Goal: Task Accomplishment & Management: Complete application form

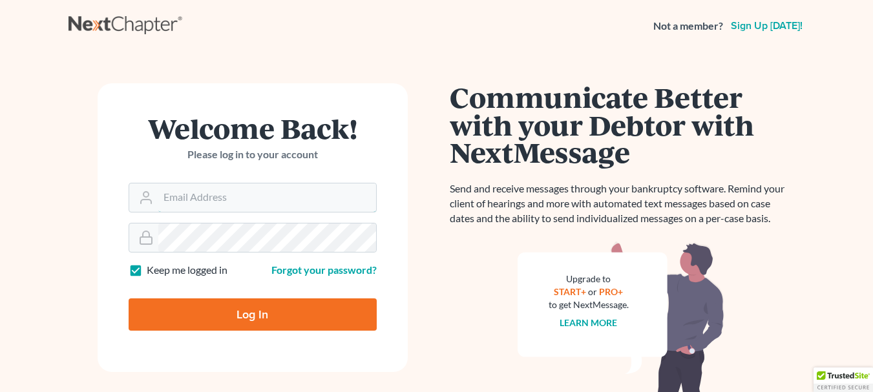
type input "[PERSON_NAME][EMAIL_ADDRESS][DOMAIN_NAME]"
click at [271, 308] on input "Log In" at bounding box center [253, 315] width 248 height 32
type input "Thinking..."
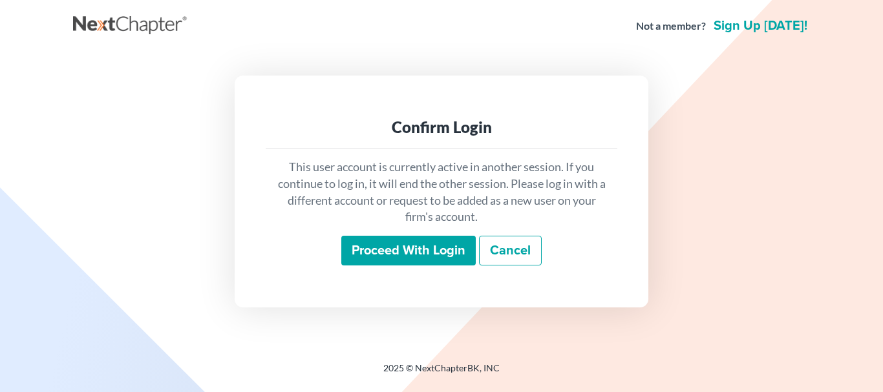
click at [426, 247] on input "Proceed with login" at bounding box center [408, 251] width 134 height 30
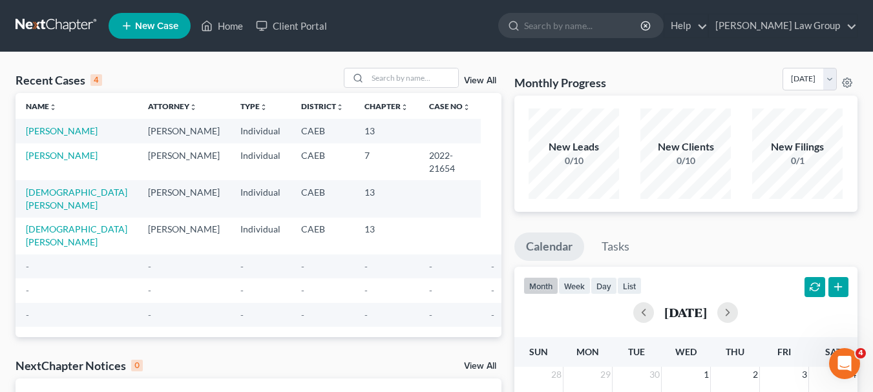
click at [154, 21] on span "New Case" at bounding box center [156, 26] width 43 height 10
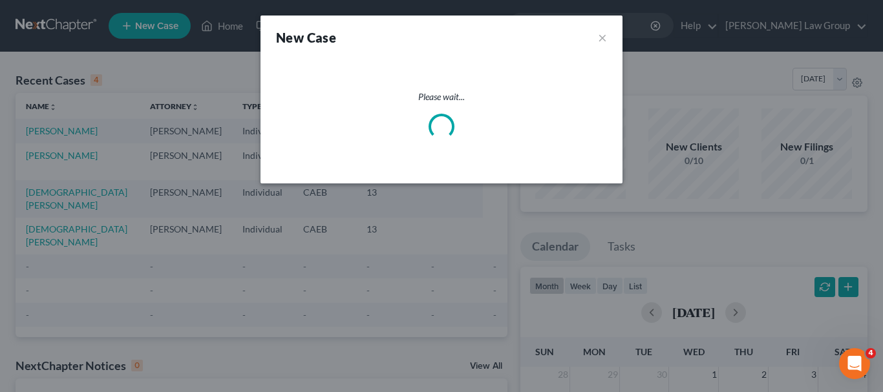
select select "8"
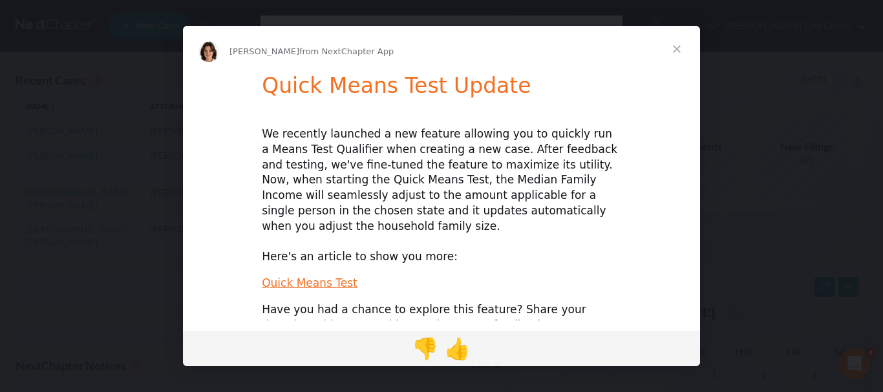
click at [674, 53] on span "Close" at bounding box center [676, 49] width 47 height 47
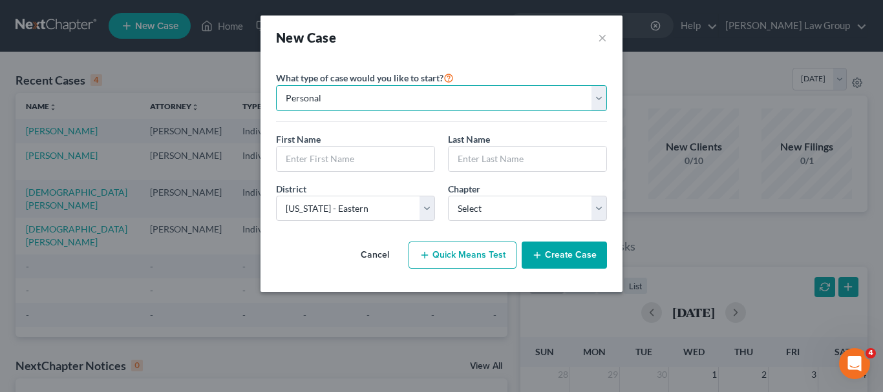
click at [598, 98] on select "Personal Business" at bounding box center [441, 98] width 331 height 26
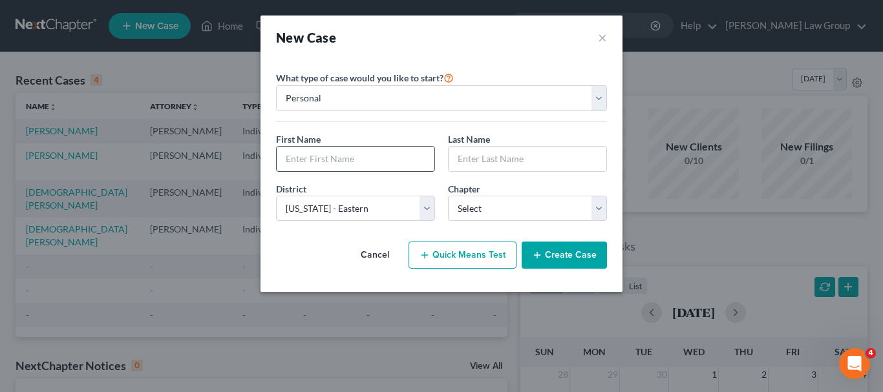
click at [381, 154] on input "text" at bounding box center [356, 159] width 158 height 25
type input "Leslie"
type input "Sawyer"
click at [596, 209] on select "Select 7 11 12 13" at bounding box center [527, 209] width 159 height 26
select select "3"
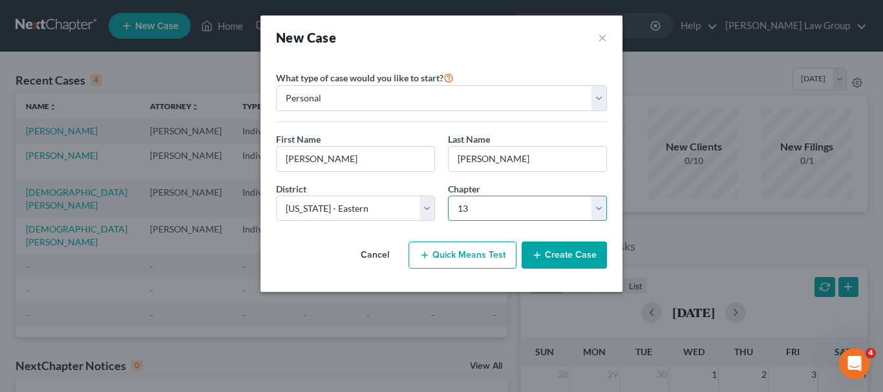
click at [448, 196] on select "Select 7 11 12 13" at bounding box center [527, 209] width 159 height 26
click at [556, 257] on button "Create Case" at bounding box center [563, 255] width 85 height 27
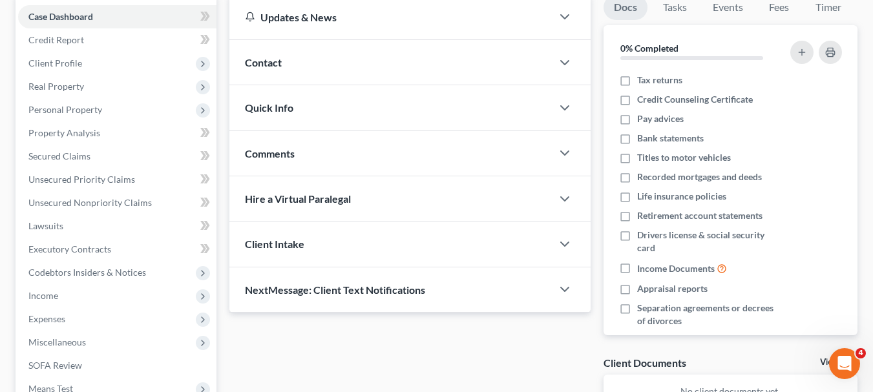
scroll to position [135, 0]
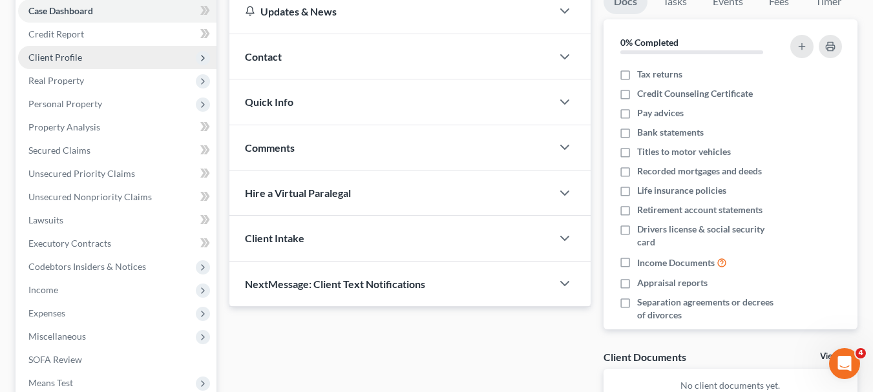
click at [163, 58] on span "Client Profile" at bounding box center [117, 57] width 198 height 23
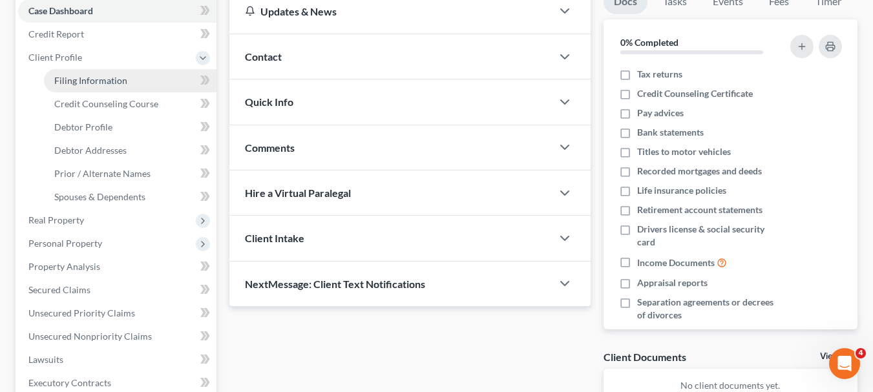
click at [148, 78] on link "Filing Information" at bounding box center [130, 80] width 173 height 23
select select "1"
select select "0"
select select "3"
select select "8"
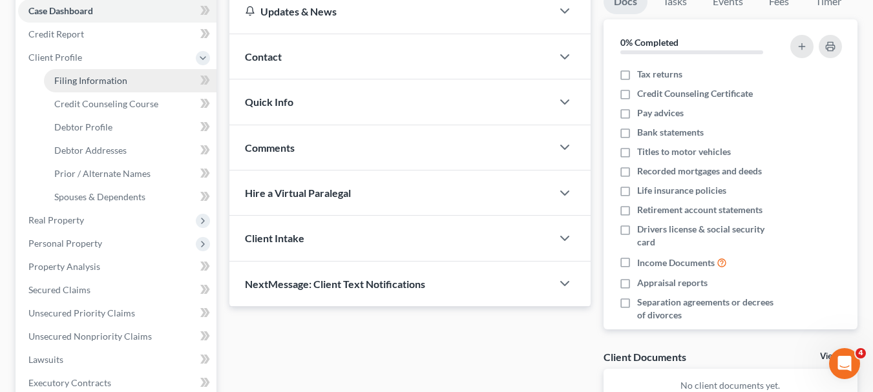
select select "4"
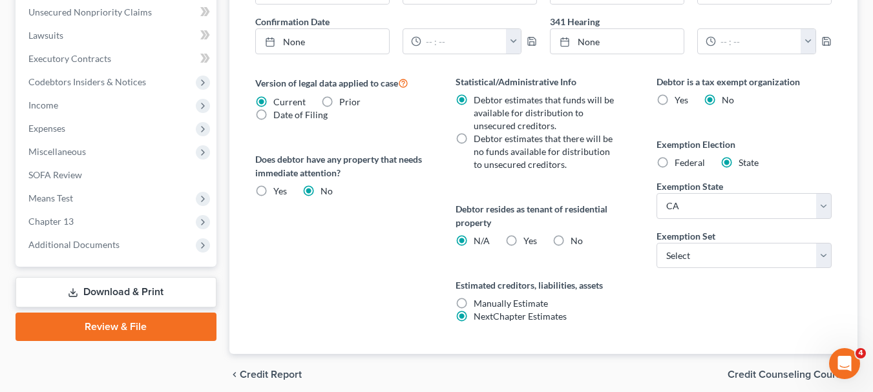
scroll to position [463, 0]
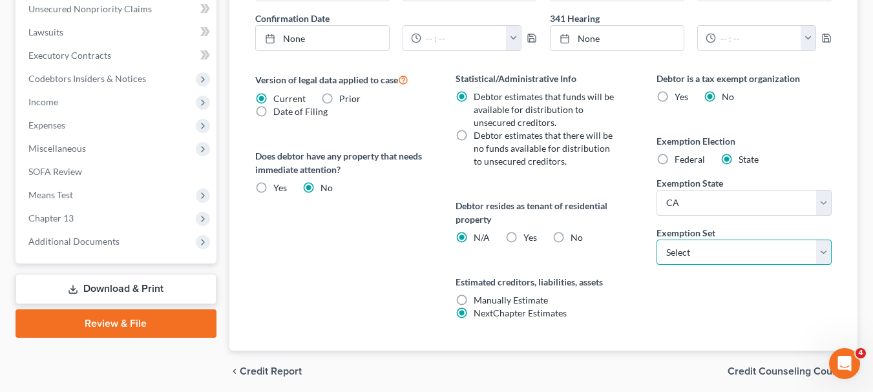
click at [824, 251] on select "Select 703 704" at bounding box center [743, 253] width 175 height 26
select select "0"
click at [656, 240] on select "Select 703 704" at bounding box center [743, 253] width 175 height 26
click at [571, 238] on label "No" at bounding box center [577, 237] width 12 height 13
click at [576, 238] on input "No" at bounding box center [580, 235] width 8 height 8
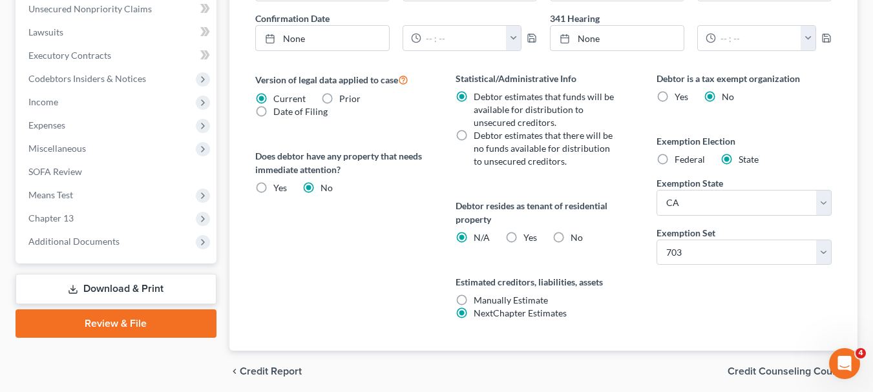
radio input "true"
radio input "false"
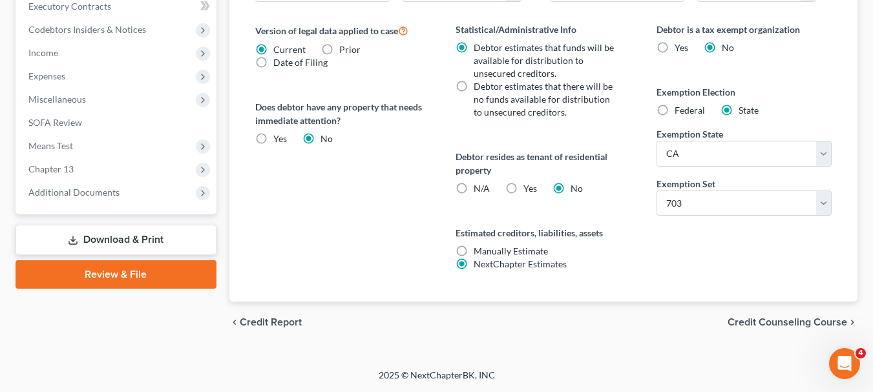
click at [287, 318] on span "Credit Report" at bounding box center [271, 322] width 62 height 10
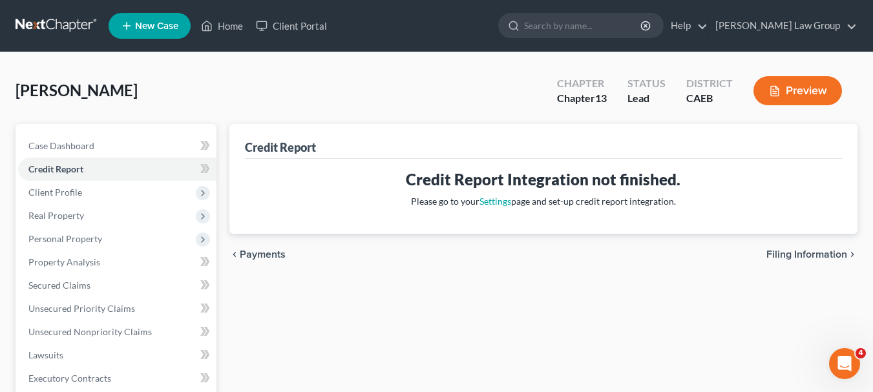
click at [268, 255] on span "Payments" at bounding box center [263, 254] width 46 height 10
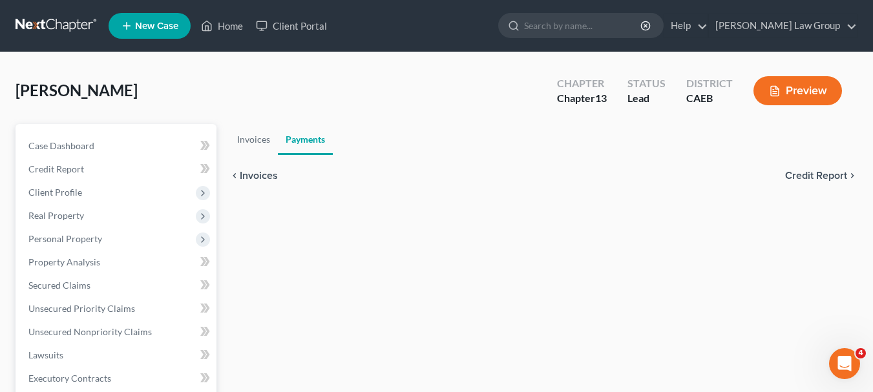
click at [253, 173] on span "Invoices" at bounding box center [259, 176] width 38 height 10
click at [807, 173] on span "Payments" at bounding box center [824, 176] width 46 height 10
click at [807, 173] on span "Credit Report" at bounding box center [816, 176] width 62 height 10
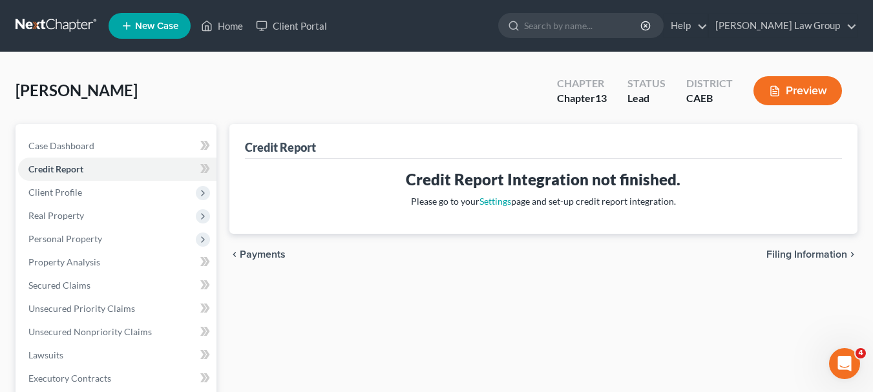
click at [807, 173] on h3 "Credit Report Integration not finished." at bounding box center [543, 179] width 576 height 21
click at [819, 251] on span "Filing Information" at bounding box center [806, 254] width 81 height 10
select select "1"
select select "0"
select select "3"
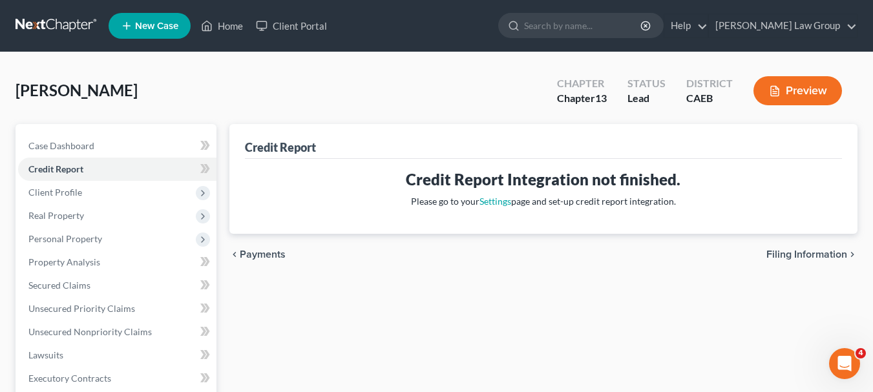
select select "8"
select select "0"
select select "4"
select select "0"
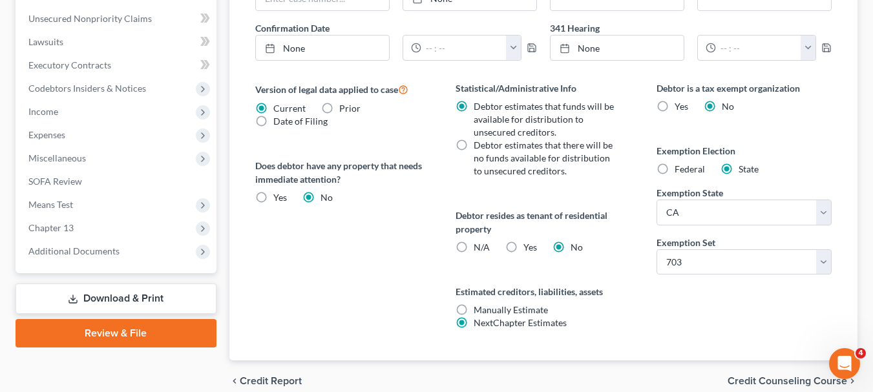
scroll to position [512, 0]
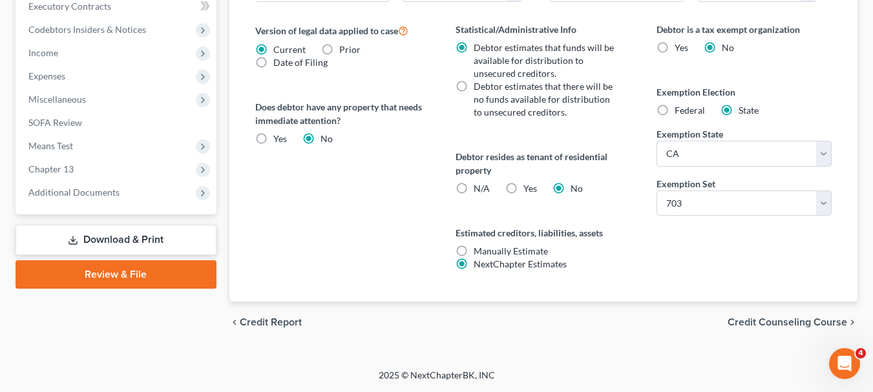
click at [806, 322] on span "Credit Counseling Course" at bounding box center [788, 322] width 120 height 10
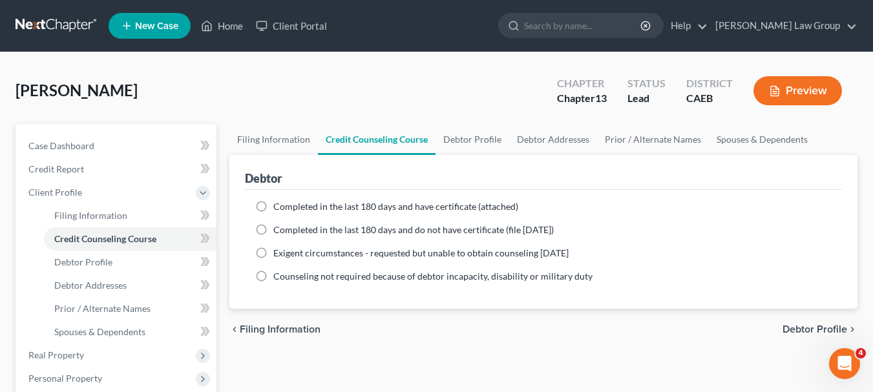
click at [273, 208] on label "Completed in the last 180 days and have certificate (attached)" at bounding box center [395, 206] width 245 height 13
click at [278, 208] on input "Completed in the last 180 days and have certificate (attached)" at bounding box center [282, 204] width 8 height 8
radio input "true"
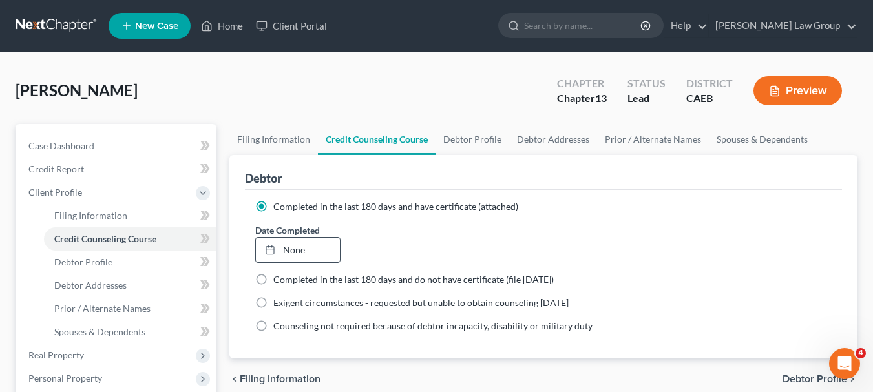
type input "10/10/2025"
click at [297, 249] on link "None" at bounding box center [298, 250] width 84 height 25
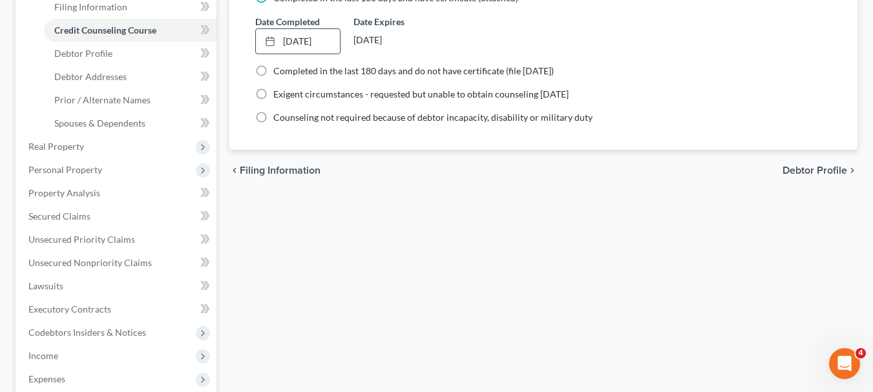
scroll to position [235, 0]
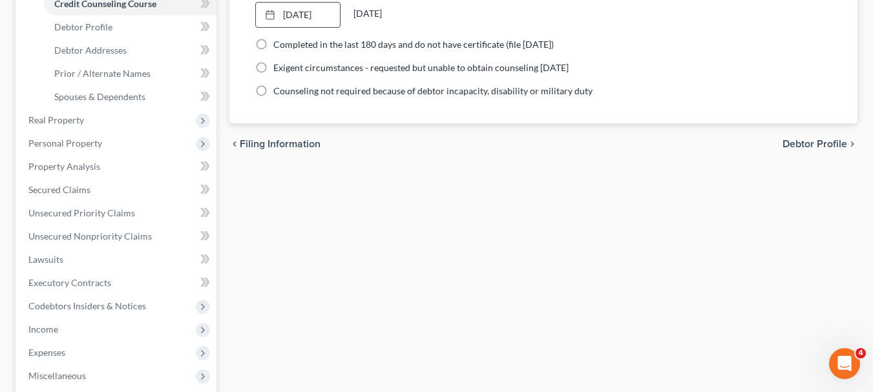
click at [809, 141] on span "Debtor Profile" at bounding box center [814, 144] width 65 height 10
select select "0"
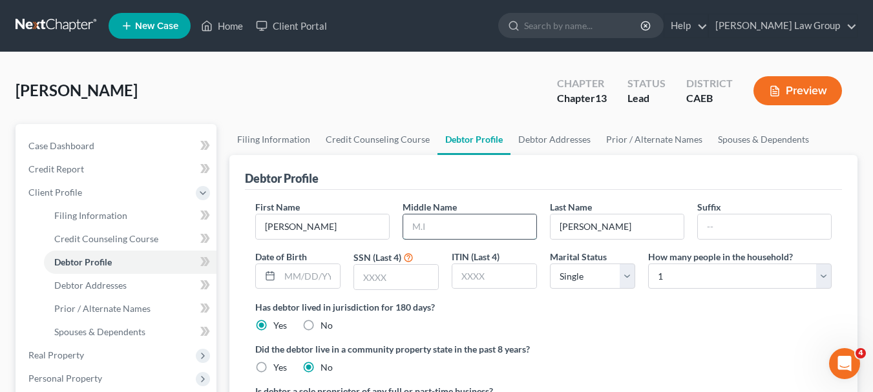
click at [436, 226] on input "text" at bounding box center [469, 227] width 133 height 25
type input "Wayne"
click at [282, 275] on input "text" at bounding box center [310, 276] width 60 height 25
click at [386, 278] on input "text" at bounding box center [396, 277] width 84 height 25
type input "3182"
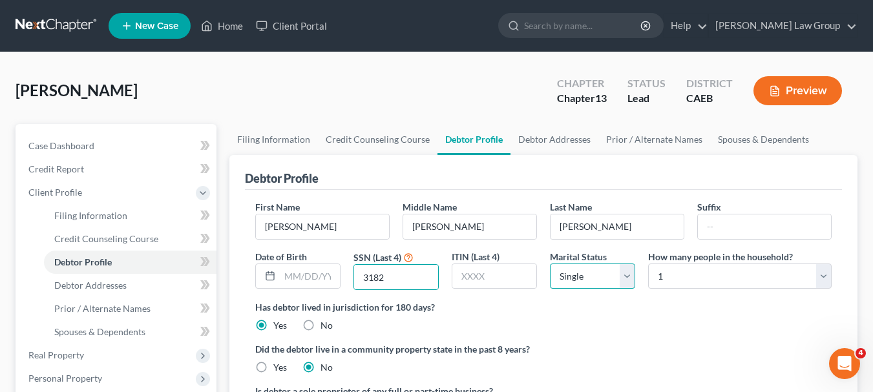
click at [622, 277] on select "Select Single Married Separated Divorced Widowed" at bounding box center [592, 277] width 85 height 26
select select "1"
click at [550, 264] on select "Select Single Married Separated Divorced Widowed" at bounding box center [592, 277] width 85 height 26
click at [823, 280] on select "Select 1 2 3 4 5 6 7 8 9 10 11 12 13 14 15 16 17 18 19 20" at bounding box center [740, 277] width 184 height 26
select select "3"
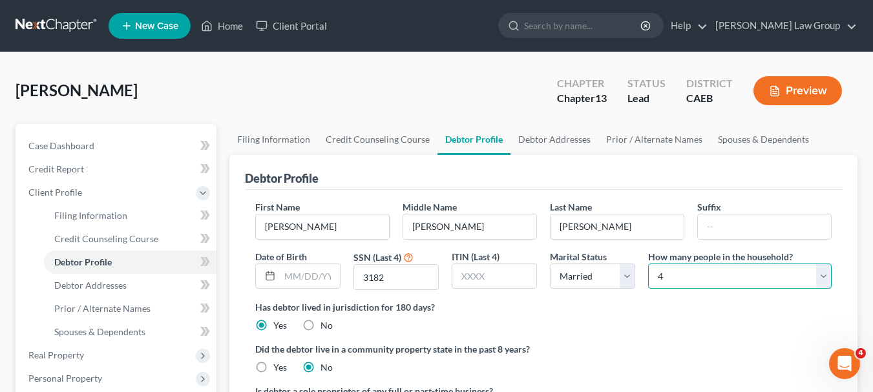
click at [648, 264] on select "Select 1 2 3 4 5 6 7 8 9 10 11 12 13 14 15 16 17 18 19 20" at bounding box center [740, 277] width 184 height 26
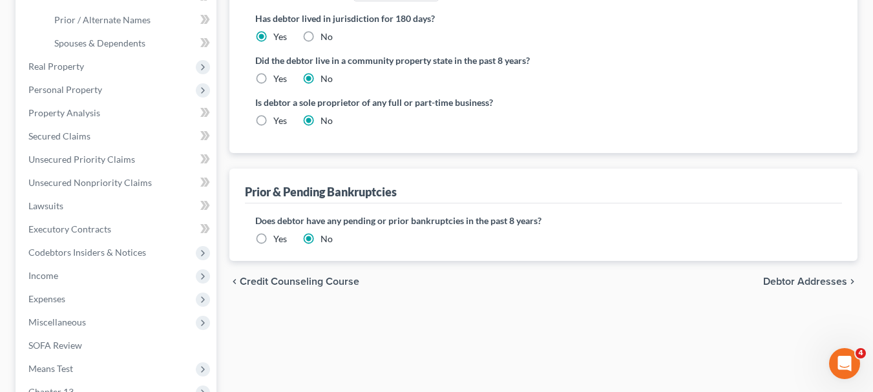
scroll to position [292, 0]
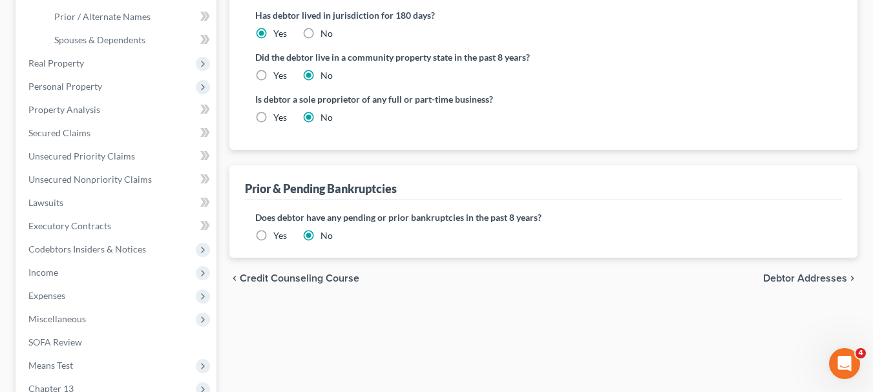
click at [784, 277] on span "Debtor Addresses" at bounding box center [805, 278] width 84 height 10
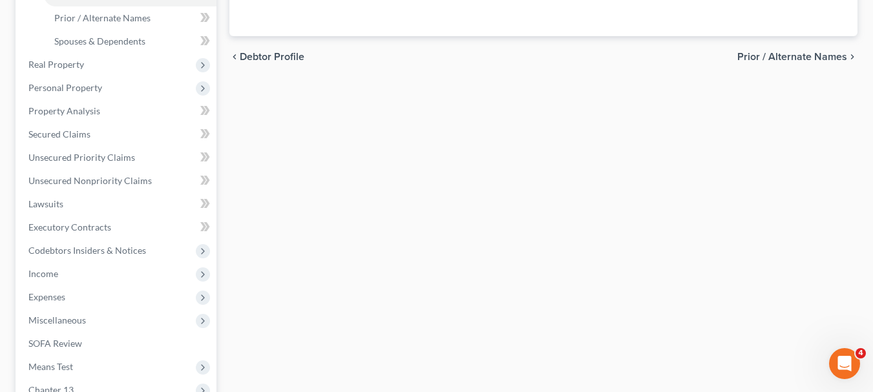
select select "0"
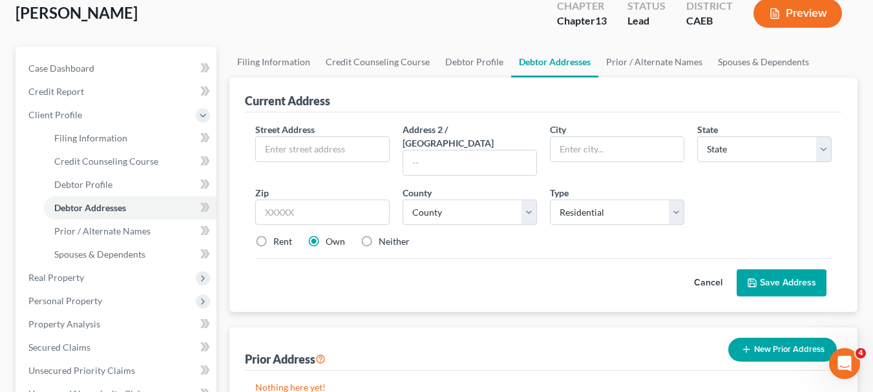
scroll to position [83, 0]
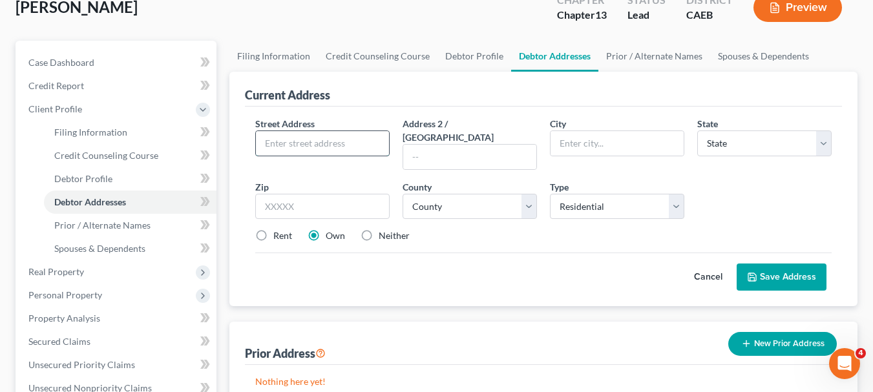
click at [357, 147] on input "text" at bounding box center [322, 143] width 133 height 25
type input "8285 Peacock Lane"
type input "Elverta"
select select "4"
type input "95626"
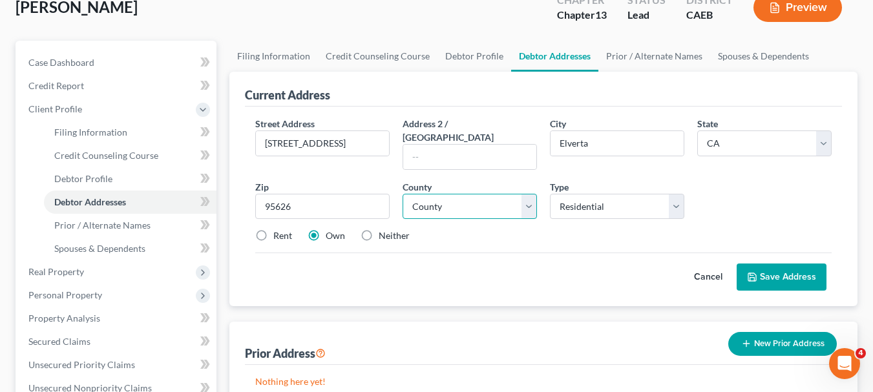
click at [526, 194] on select "County Alameda County Alpine County Amador County Butte County Calaveras County…" at bounding box center [470, 207] width 134 height 26
select select "30"
click at [403, 194] on select "County Alameda County Alpine County Amador County Butte County Calaveras County…" at bounding box center [470, 207] width 134 height 26
click at [801, 266] on button "Save Address" at bounding box center [782, 277] width 90 height 27
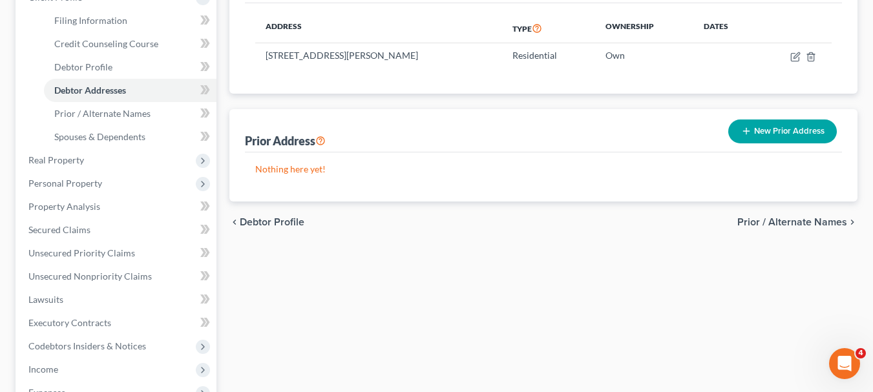
scroll to position [196, 0]
click at [808, 219] on span "Prior / Alternate Names" at bounding box center [792, 221] width 110 height 10
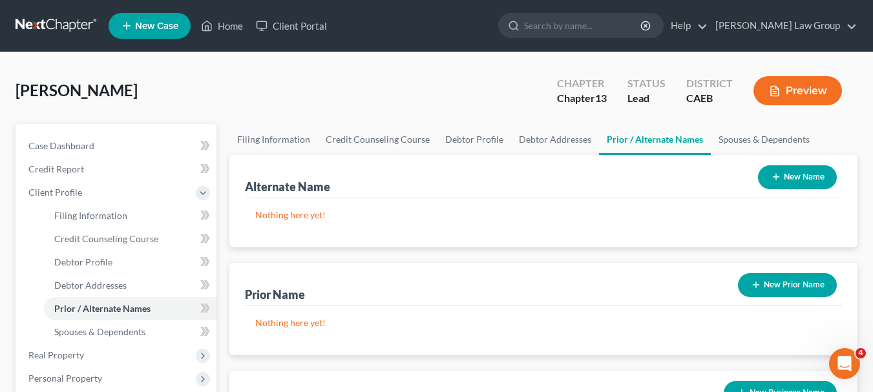
click at [799, 178] on button "New Name" at bounding box center [797, 177] width 79 height 24
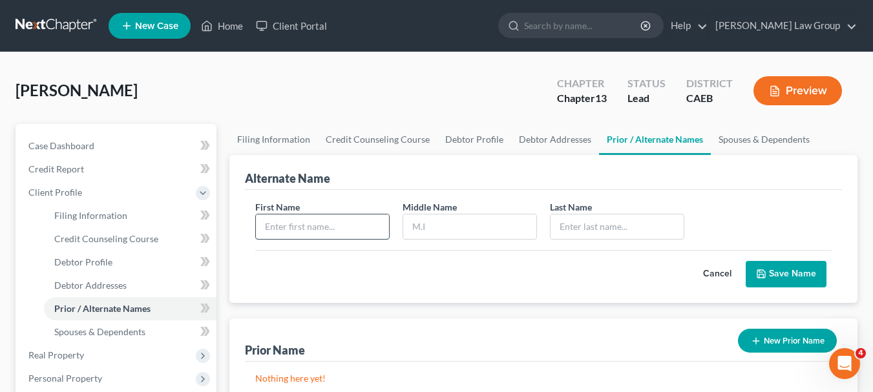
click at [340, 228] on input "text" at bounding box center [322, 227] width 133 height 25
type input "Les"
type input "W"
type input "W."
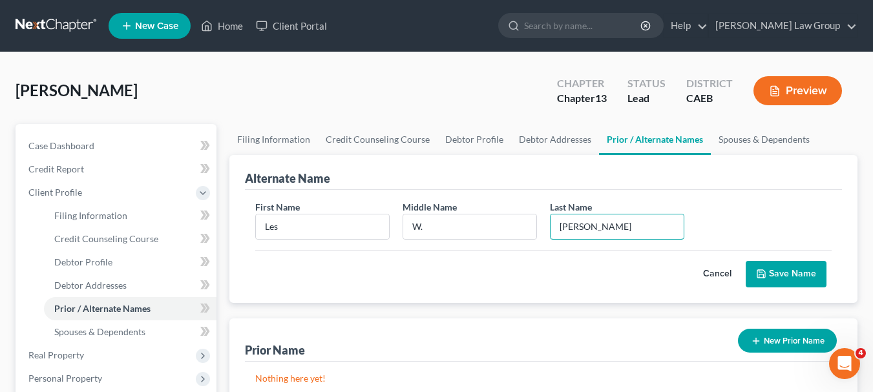
type input "Sawyer"
click at [789, 271] on button "Save Name" at bounding box center [786, 274] width 81 height 27
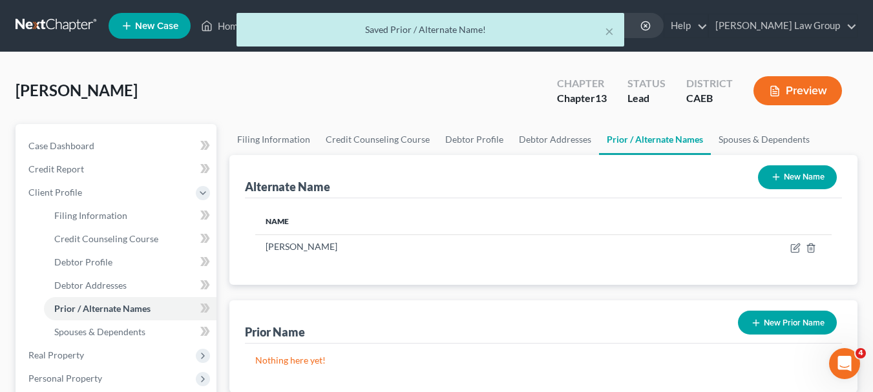
scroll to position [343, 0]
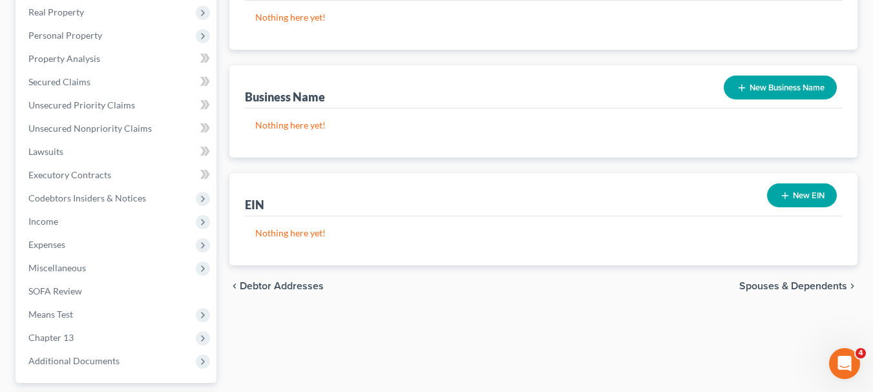
click at [787, 282] on span "Spouses & Dependents" at bounding box center [793, 286] width 108 height 10
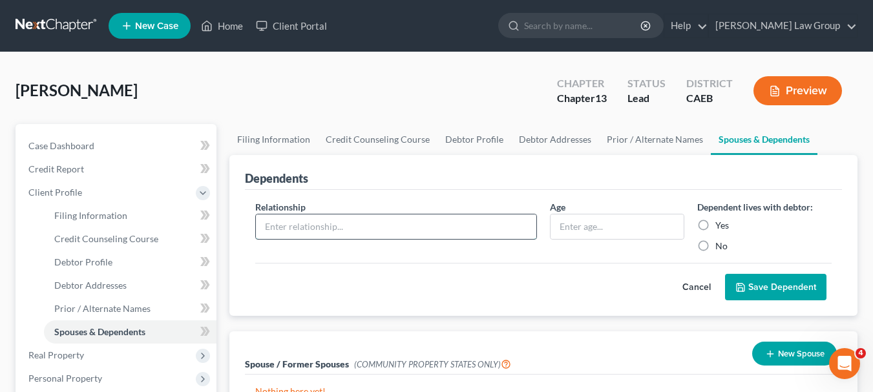
click at [490, 226] on input "text" at bounding box center [396, 227] width 280 height 25
type input "W"
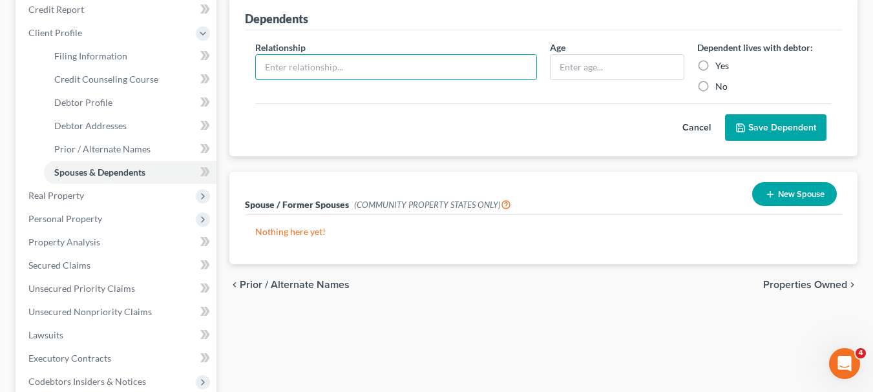
scroll to position [123, 0]
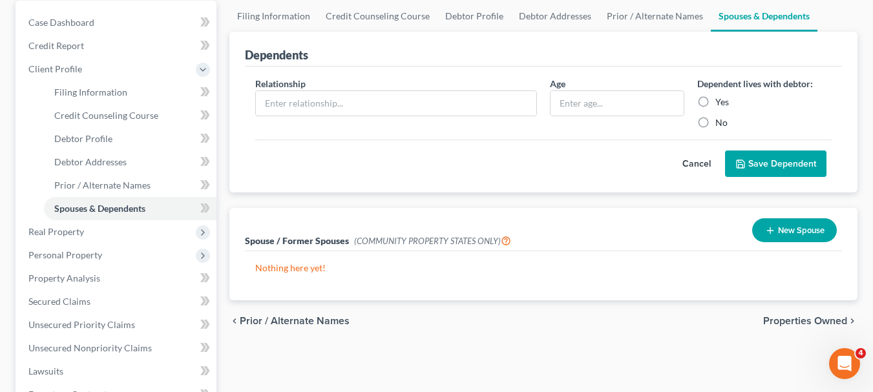
click at [779, 233] on button "New Spouse" at bounding box center [794, 230] width 85 height 24
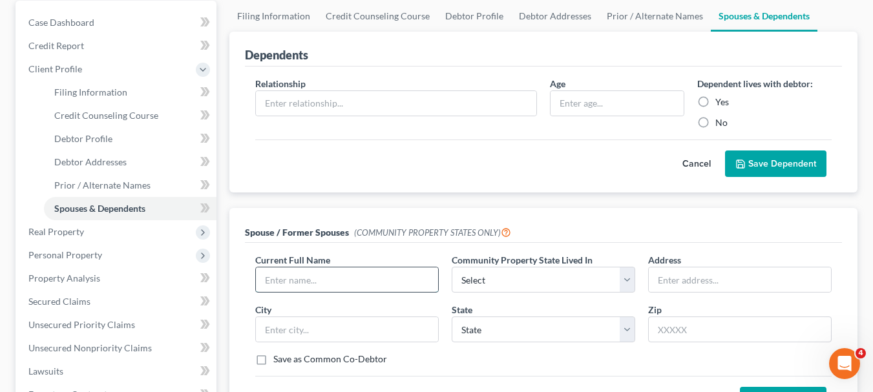
click at [359, 277] on input "text" at bounding box center [347, 280] width 182 height 25
click at [359, 277] on input "Sandy" at bounding box center [347, 280] width 182 height 25
type input "Sandy Sawyer"
click at [629, 279] on select "Select AZ CA GU ID LA NV NM PR TX WA WI" at bounding box center [544, 280] width 184 height 26
select select "1"
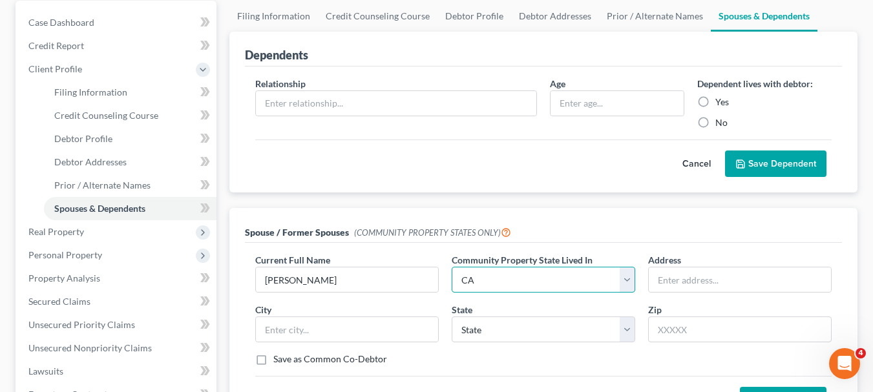
click at [452, 267] on select "Select AZ CA GU ID LA NV NM PR TX WA WI" at bounding box center [544, 280] width 184 height 26
click at [273, 361] on label "Save as Common Co-Debtor" at bounding box center [330, 359] width 114 height 13
click at [278, 361] on input "Save as Common Co-Debtor" at bounding box center [282, 357] width 8 height 8
click at [273, 361] on label "Save as Common Co-Debtor" at bounding box center [330, 359] width 114 height 13
click at [278, 361] on input "Save as Common Co-Debtor" at bounding box center [282, 357] width 8 height 8
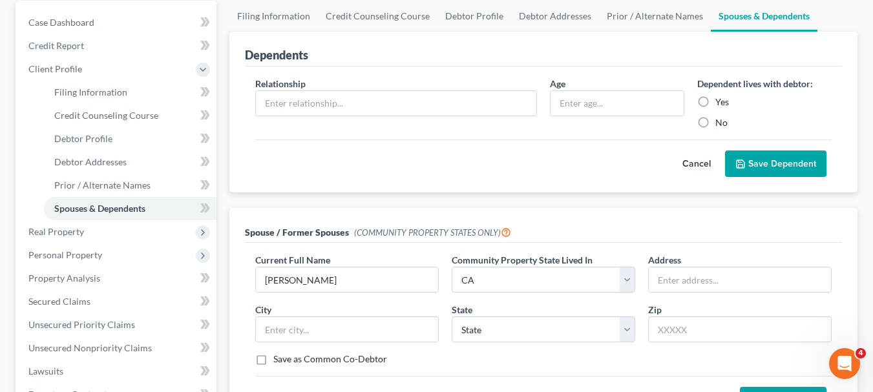
click at [273, 361] on label "Save as Common Co-Debtor" at bounding box center [330, 359] width 114 height 13
click at [278, 361] on input "Save as Common Co-Debtor" at bounding box center [282, 357] width 8 height 8
checkbox input "true"
click at [685, 277] on input "text" at bounding box center [740, 280] width 182 height 25
type input "8285 Peacock Lane"
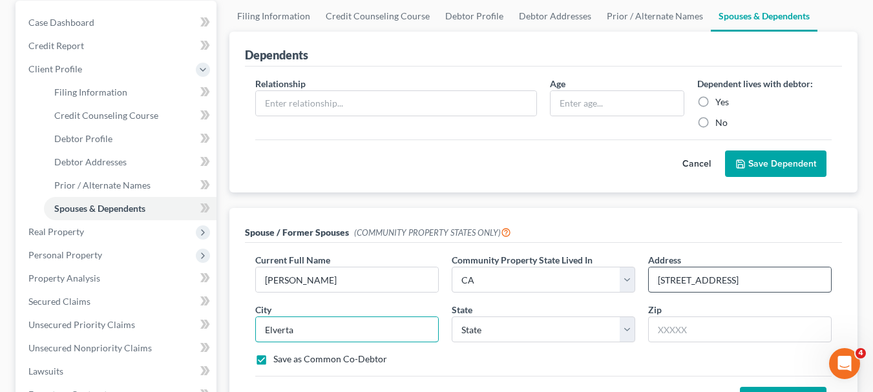
type input "Elverta"
select select "4"
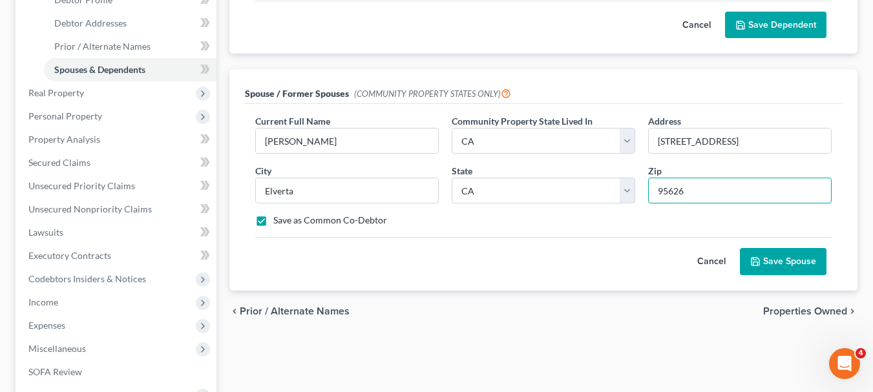
scroll to position [286, 0]
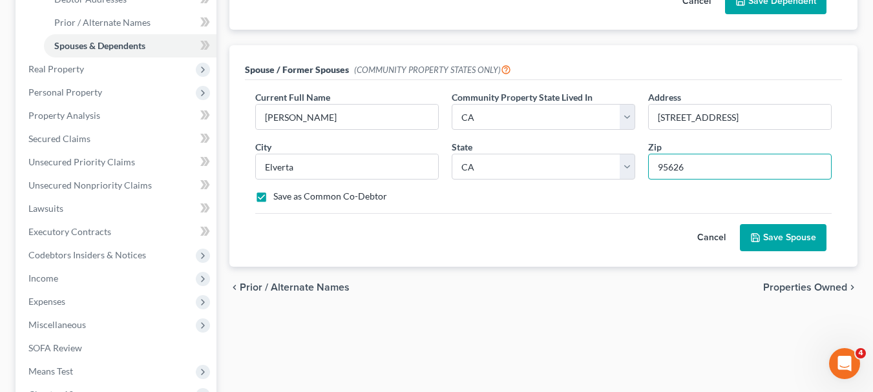
type input "95626"
click at [791, 234] on button "Save Spouse" at bounding box center [783, 237] width 87 height 27
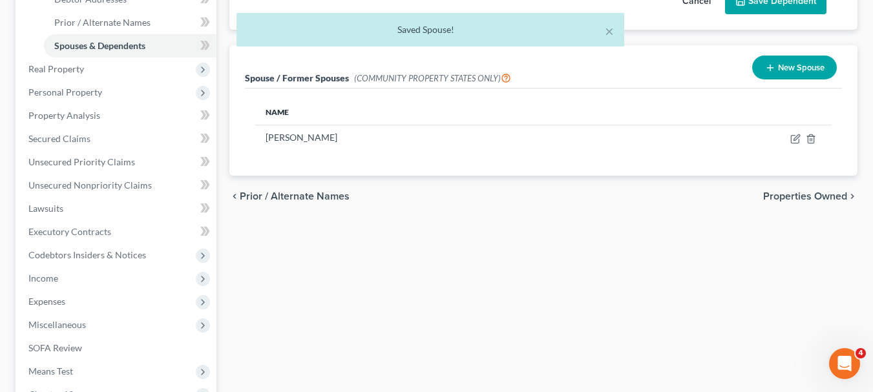
click at [818, 194] on span "Properties Owned" at bounding box center [805, 196] width 84 height 10
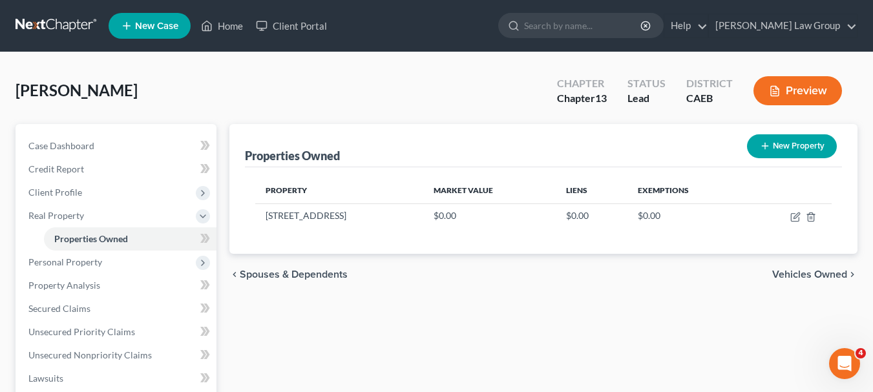
click at [801, 143] on button "New Property" at bounding box center [792, 146] width 90 height 24
select select "4"
select select "30"
select select "0"
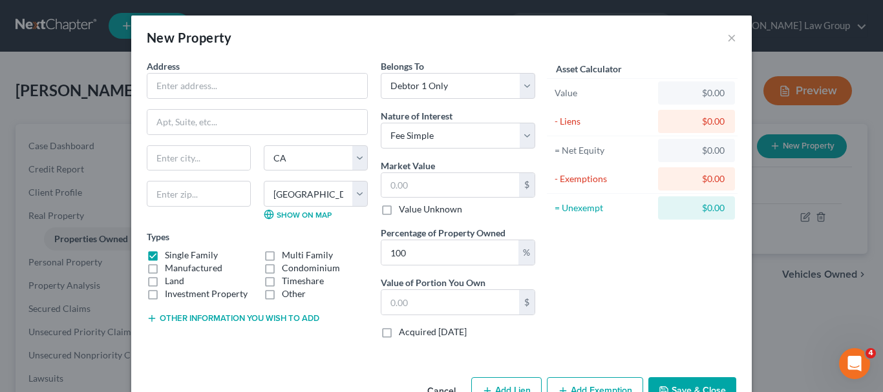
click at [443, 386] on button "Cancel" at bounding box center [441, 392] width 49 height 26
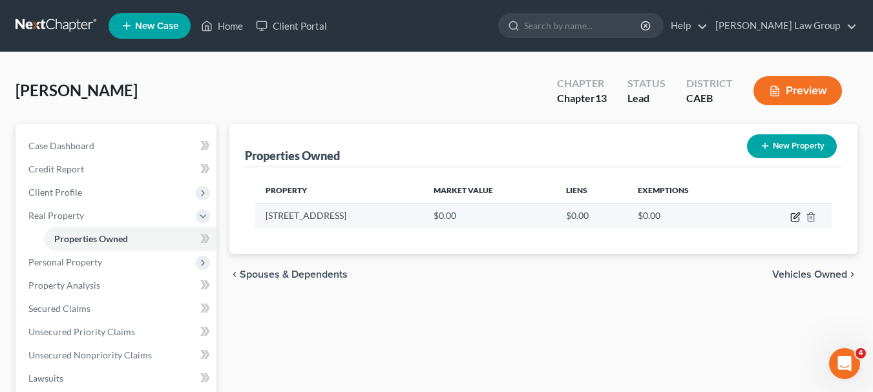
click at [798, 212] on icon "button" at bounding box center [795, 217] width 10 height 10
select select "4"
select select "30"
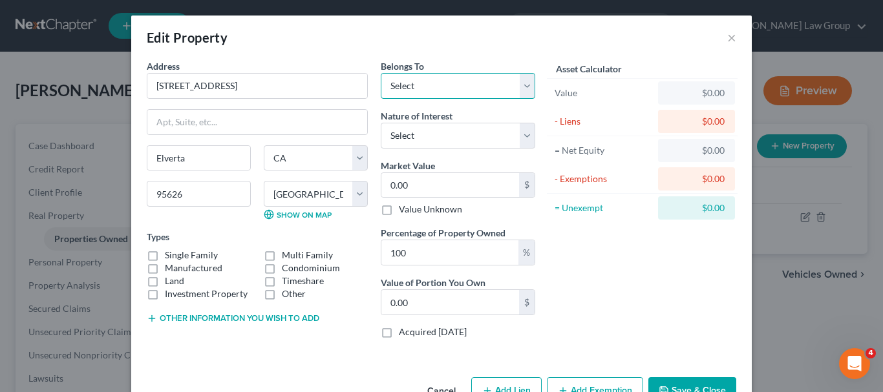
click at [521, 87] on select "Select Debtor 1 Only Debtor 2 Only Debtor 1 And Debtor 2 Only At Least One Of T…" at bounding box center [458, 86] width 154 height 26
click at [381, 73] on select "Select Debtor 1 Only Debtor 2 Only Debtor 1 And Debtor 2 Only At Least One Of T…" at bounding box center [458, 86] width 154 height 26
click at [519, 90] on select "Select Debtor 1 Only Debtor 2 Only Debtor 1 And Debtor 2 Only At Least One Of T…" at bounding box center [458, 86] width 154 height 26
select select "0"
click at [381, 73] on select "Select Debtor 1 Only Debtor 2 Only Debtor 1 And Debtor 2 Only At Least One Of T…" at bounding box center [458, 86] width 154 height 26
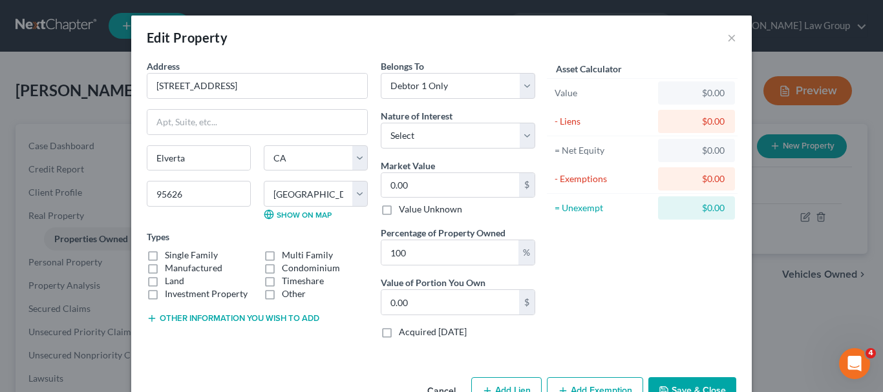
click at [165, 262] on label "Manufactured" at bounding box center [194, 268] width 58 height 13
click at [170, 262] on input "Manufactured" at bounding box center [174, 266] width 8 height 8
checkbox input "true"
click at [165, 257] on label "Single Family" at bounding box center [191, 255] width 53 height 13
click at [170, 257] on input "Single Family" at bounding box center [174, 253] width 8 height 8
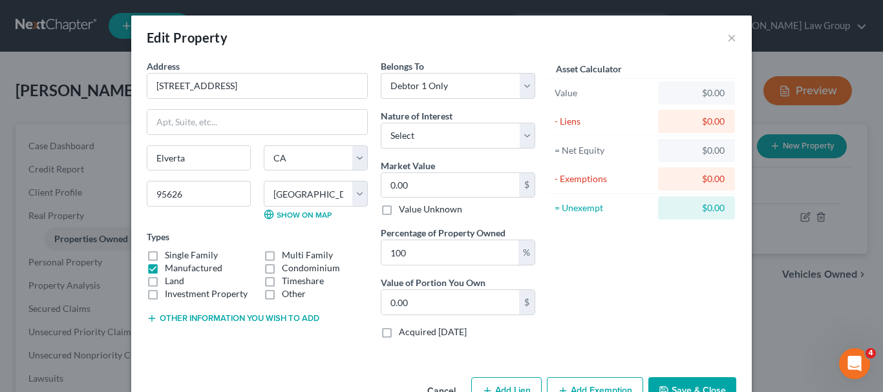
checkbox input "true"
click at [165, 266] on label "Manufactured" at bounding box center [194, 268] width 58 height 13
click at [170, 266] on input "Manufactured" at bounding box center [174, 266] width 8 height 8
checkbox input "false"
click at [523, 133] on select "Select Fee Simple Joint Tenant Life Estate Equitable Interest Future Interest T…" at bounding box center [458, 136] width 154 height 26
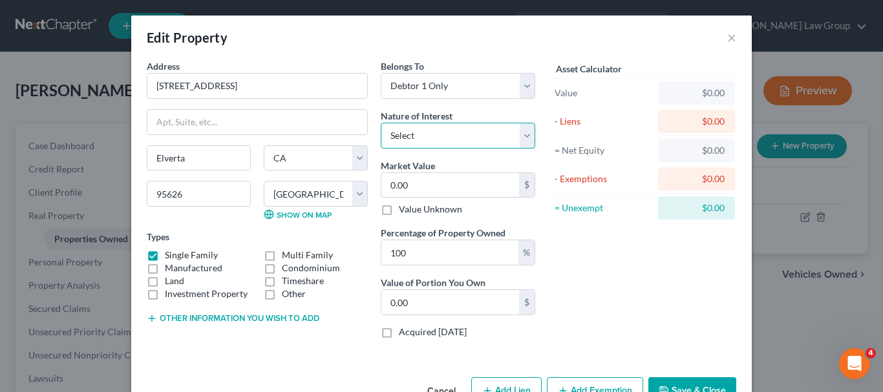
select select "0"
click at [381, 123] on select "Select Fee Simple Joint Tenant Life Estate Equitable Interest Future Interest T…" at bounding box center [458, 136] width 154 height 26
click at [462, 187] on input "0.00" at bounding box center [450, 185] width 138 height 25
type input "6"
type input "6.00"
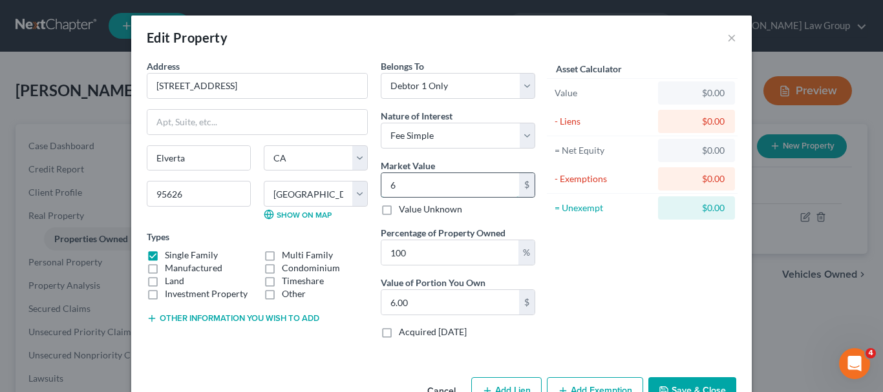
type input "68"
type input "68.00"
type input "683"
type input "683.00"
type input "6835"
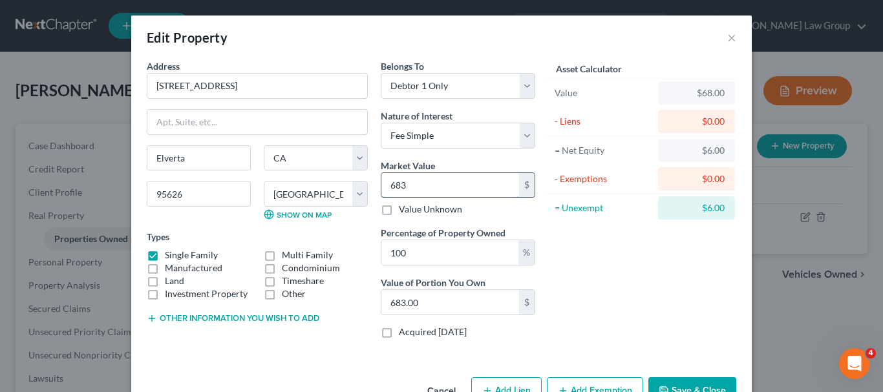
type input "6,835.00"
type input "6,8350"
type input "68,350.00"
type input "68,3500"
type input "683,500.00"
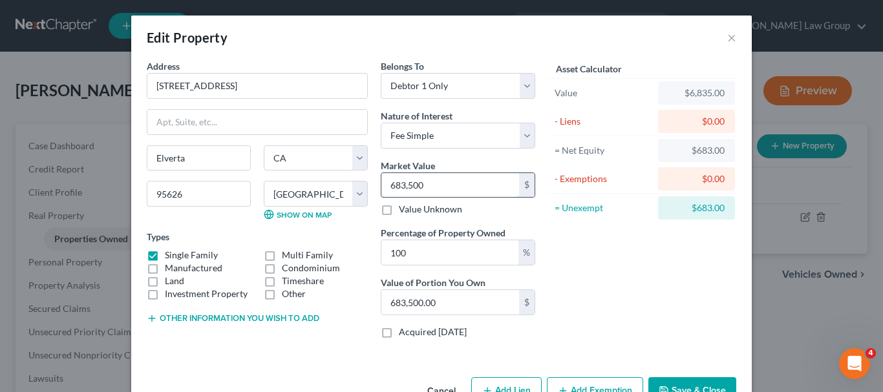
type input "683,5000"
type input "6,835,000.00"
type input "6,835,00"
type input "683,500.00"
type input "683,500"
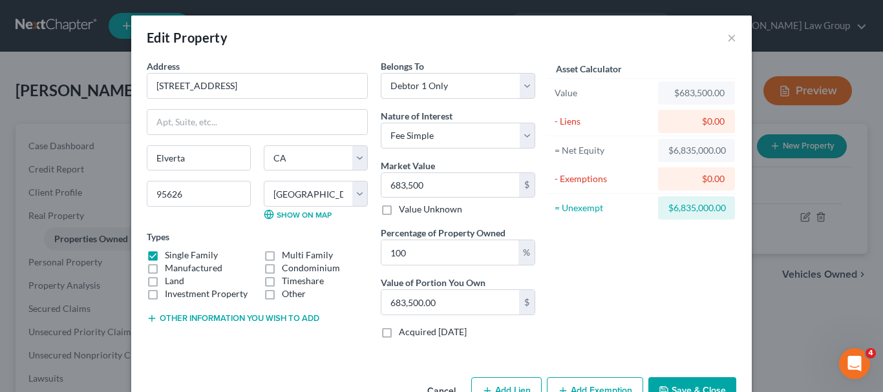
click at [690, 384] on button "Save & Close" at bounding box center [692, 390] width 88 height 27
